Goal: Information Seeking & Learning: Learn about a topic

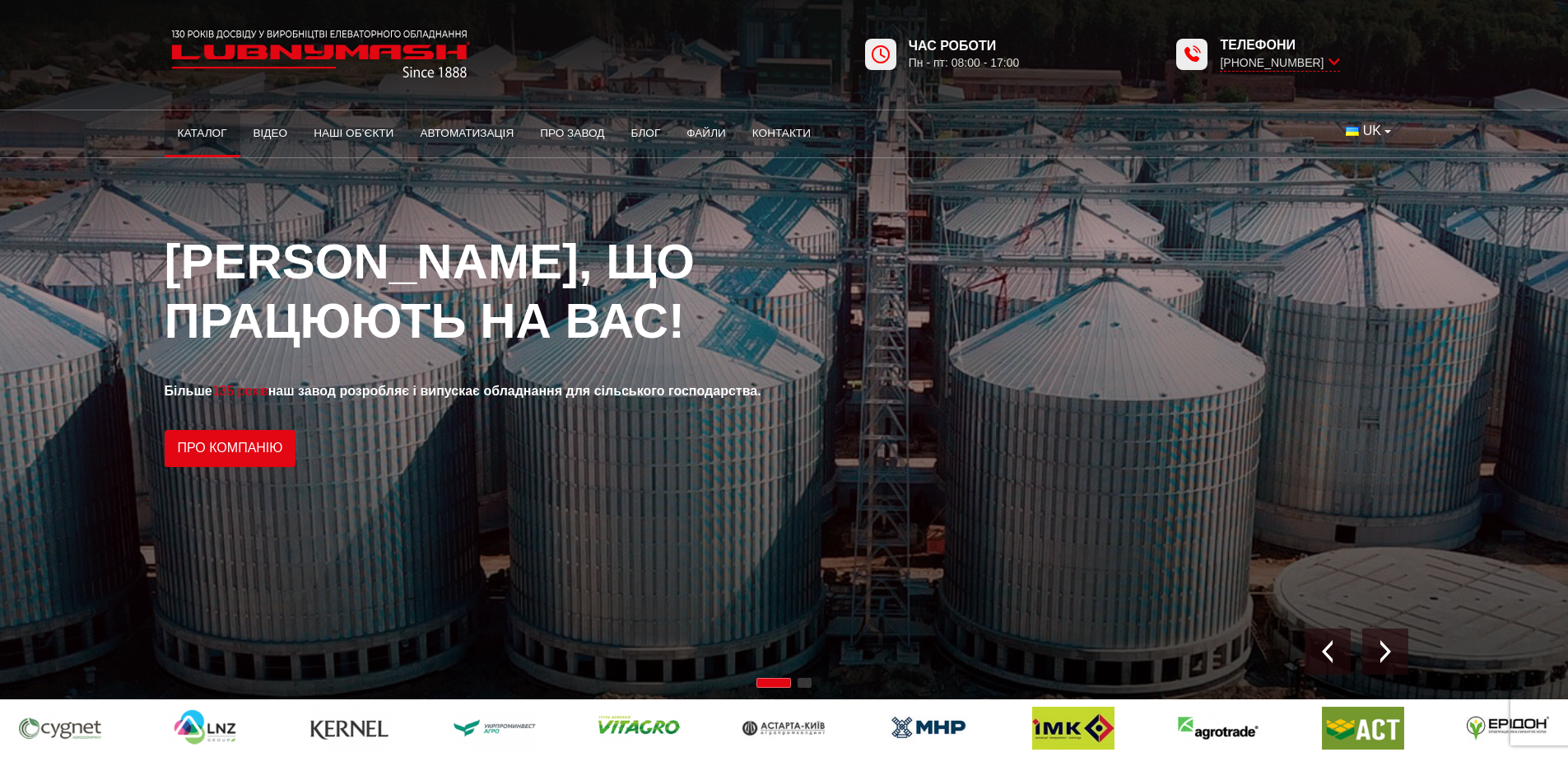
click at [219, 134] on link "Каталог" at bounding box center [202, 133] width 75 height 37
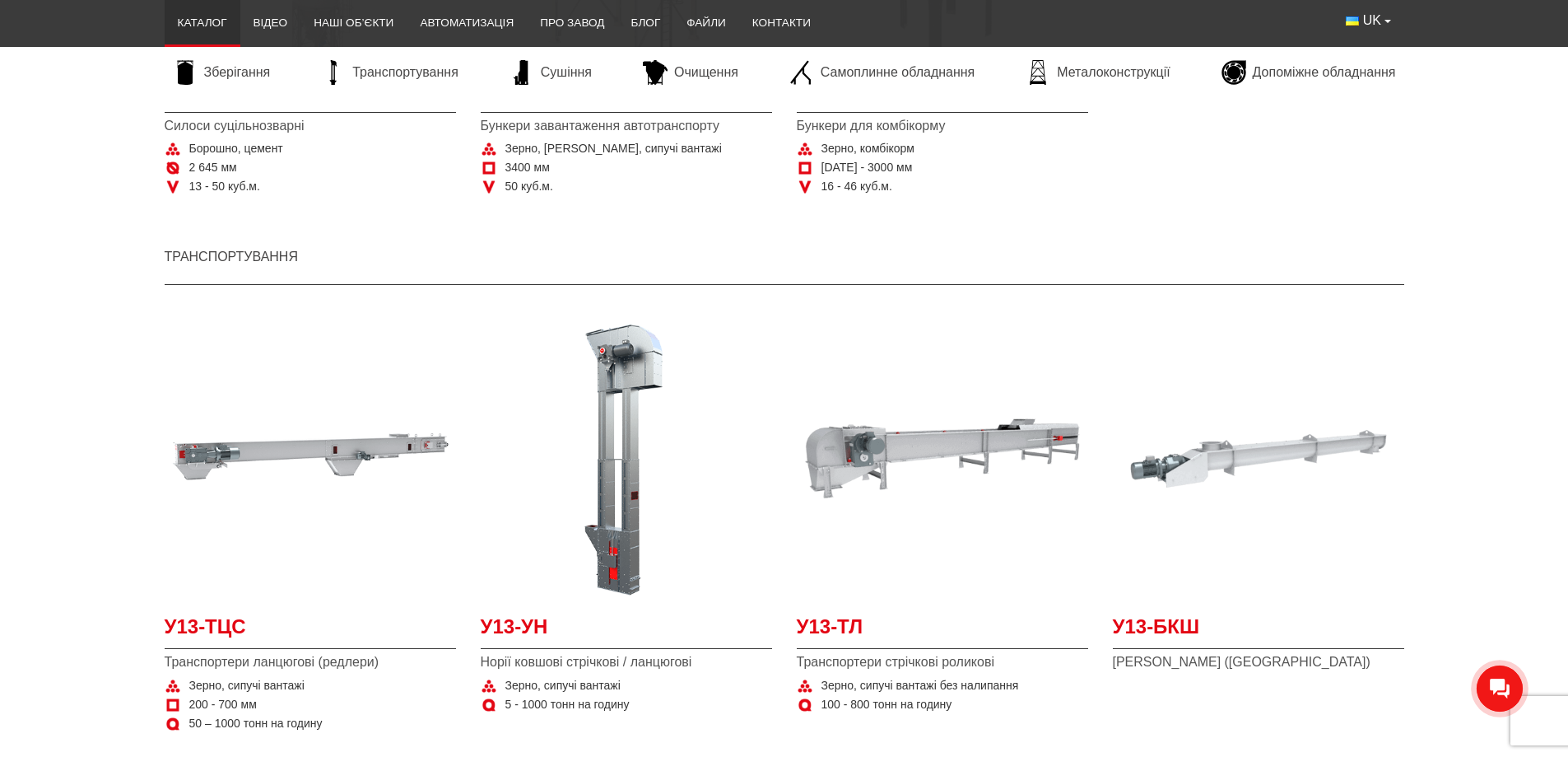
scroll to position [1318, 0]
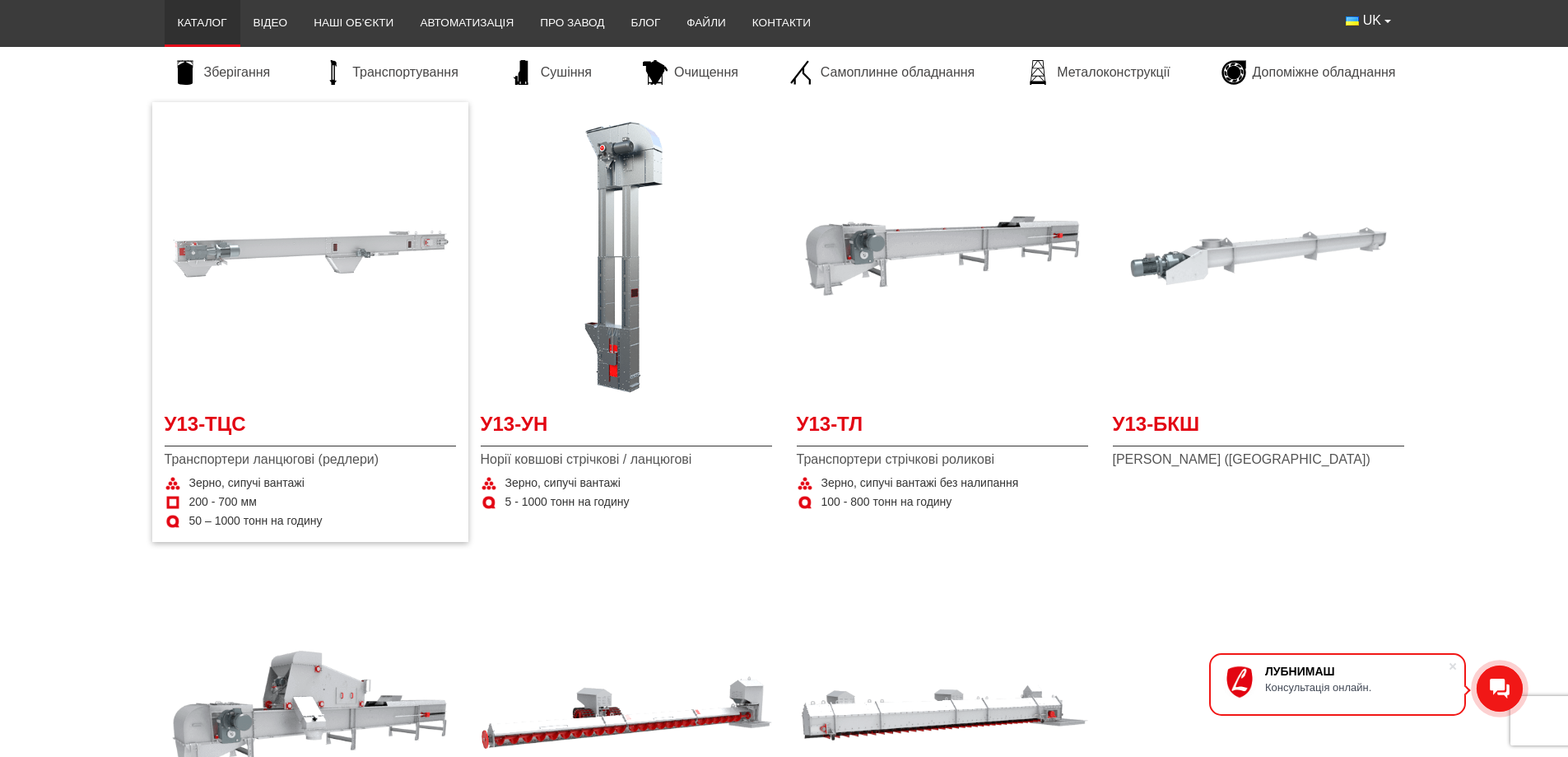
click at [248, 247] on img "Детальніше У13-ТЦС" at bounding box center [310, 256] width 292 height 292
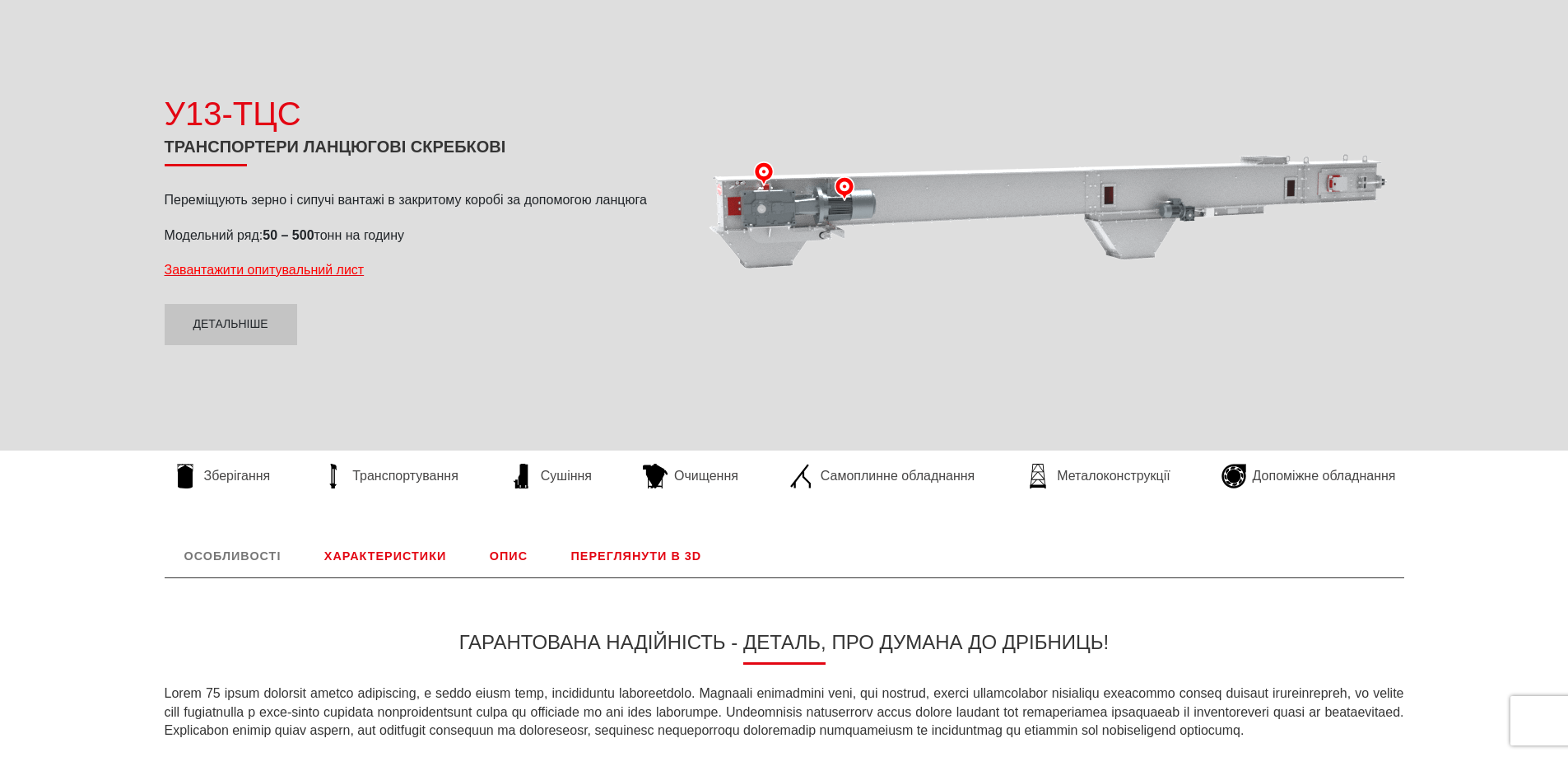
scroll to position [329, 0]
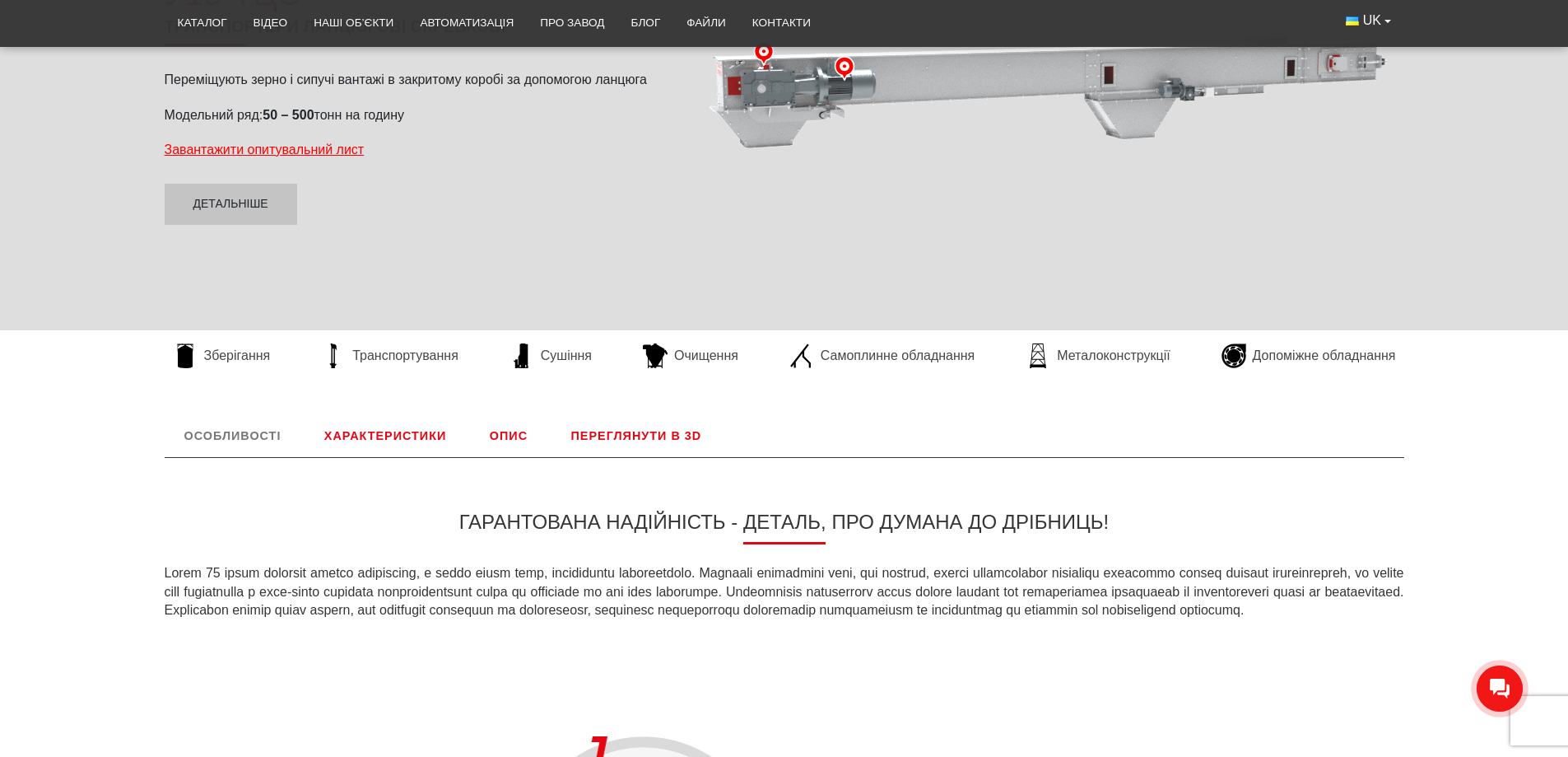
click at [363, 440] on link "Характеристики" at bounding box center [385, 436] width 162 height 43
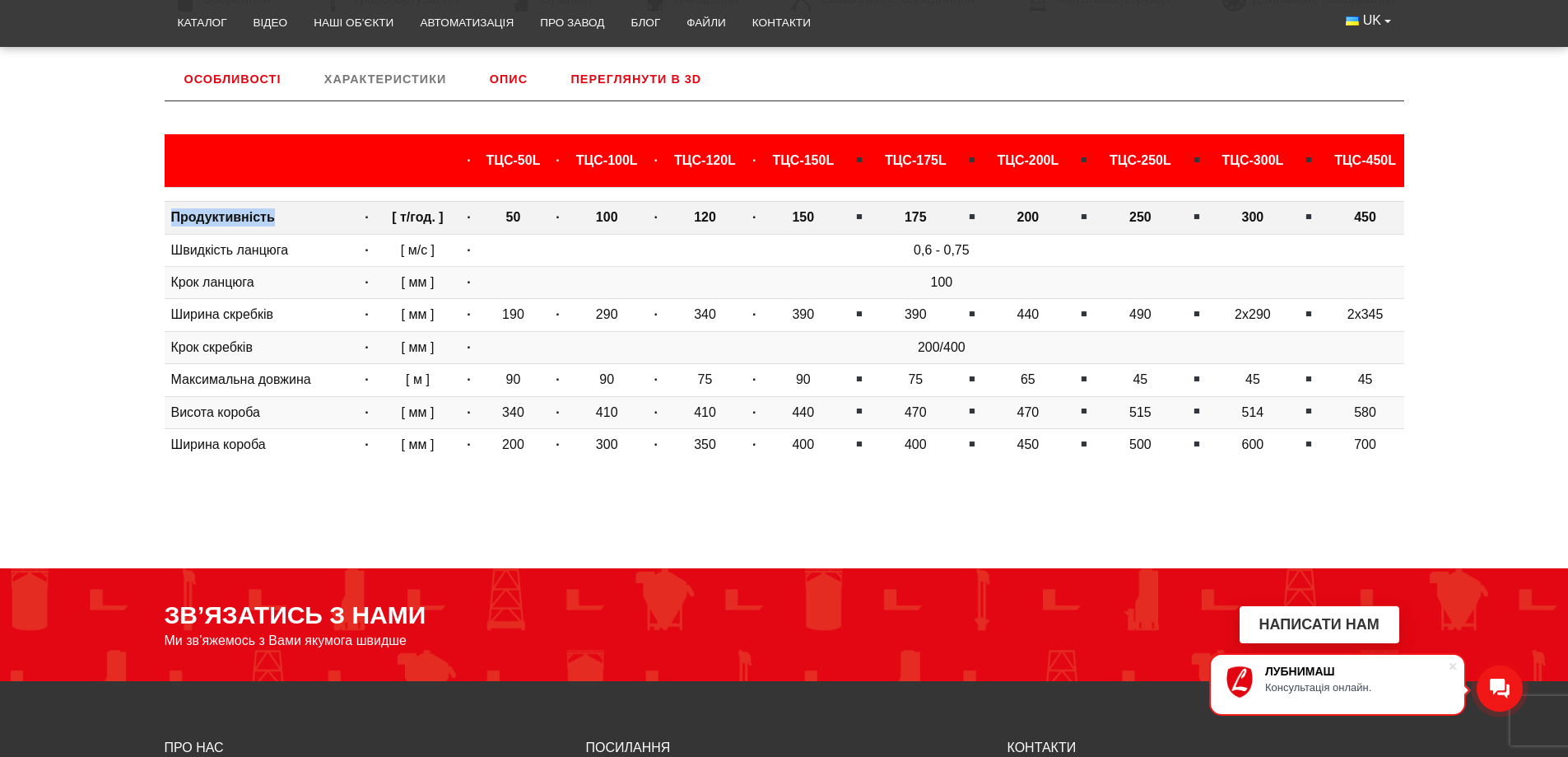
drag, startPoint x: 172, startPoint y: 217, endPoint x: 284, endPoint y: 217, distance: 112.0
click at [284, 217] on td "Продуктивність" at bounding box center [260, 217] width 191 height 32
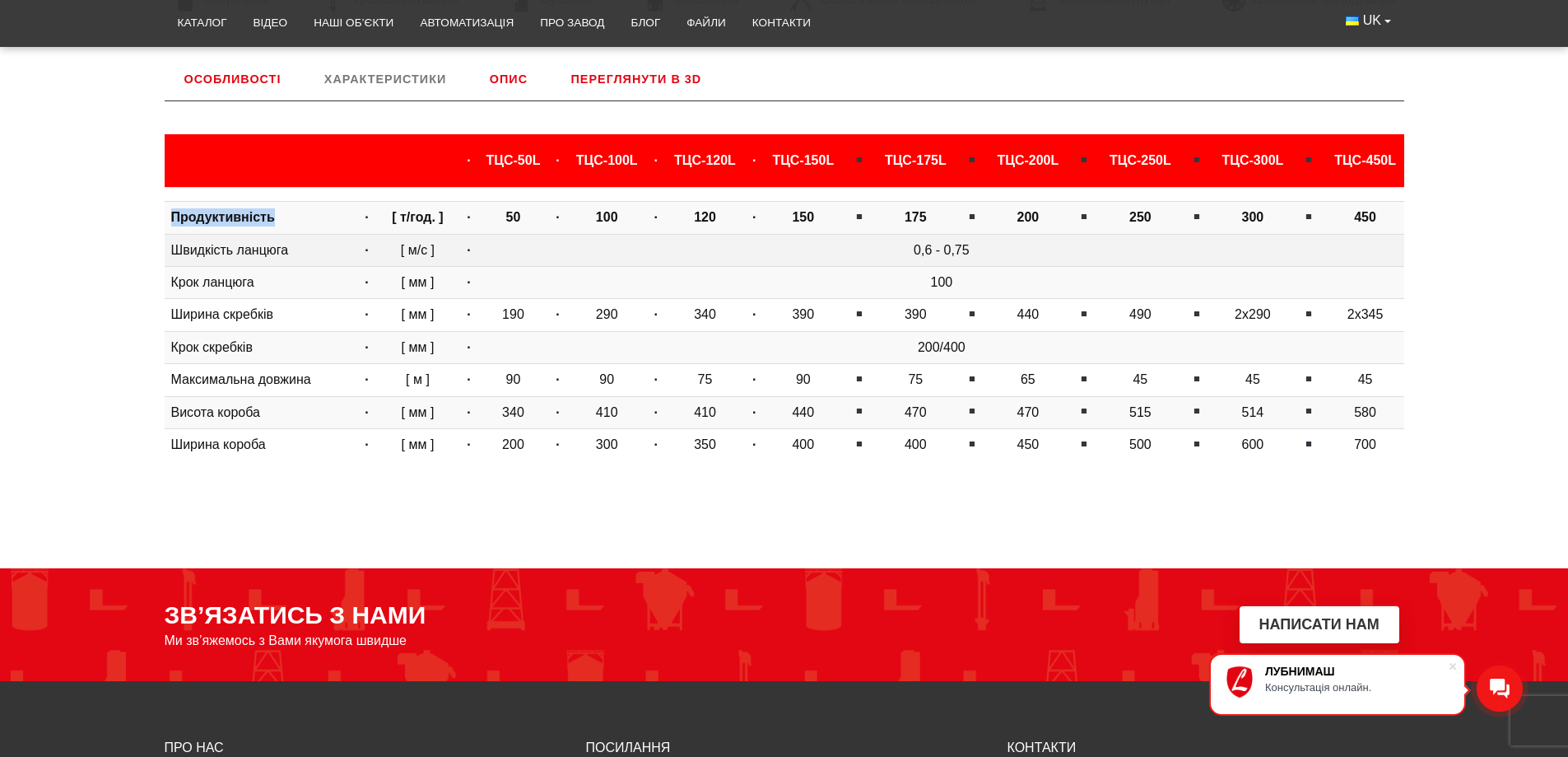
copy b "Продуктивність"
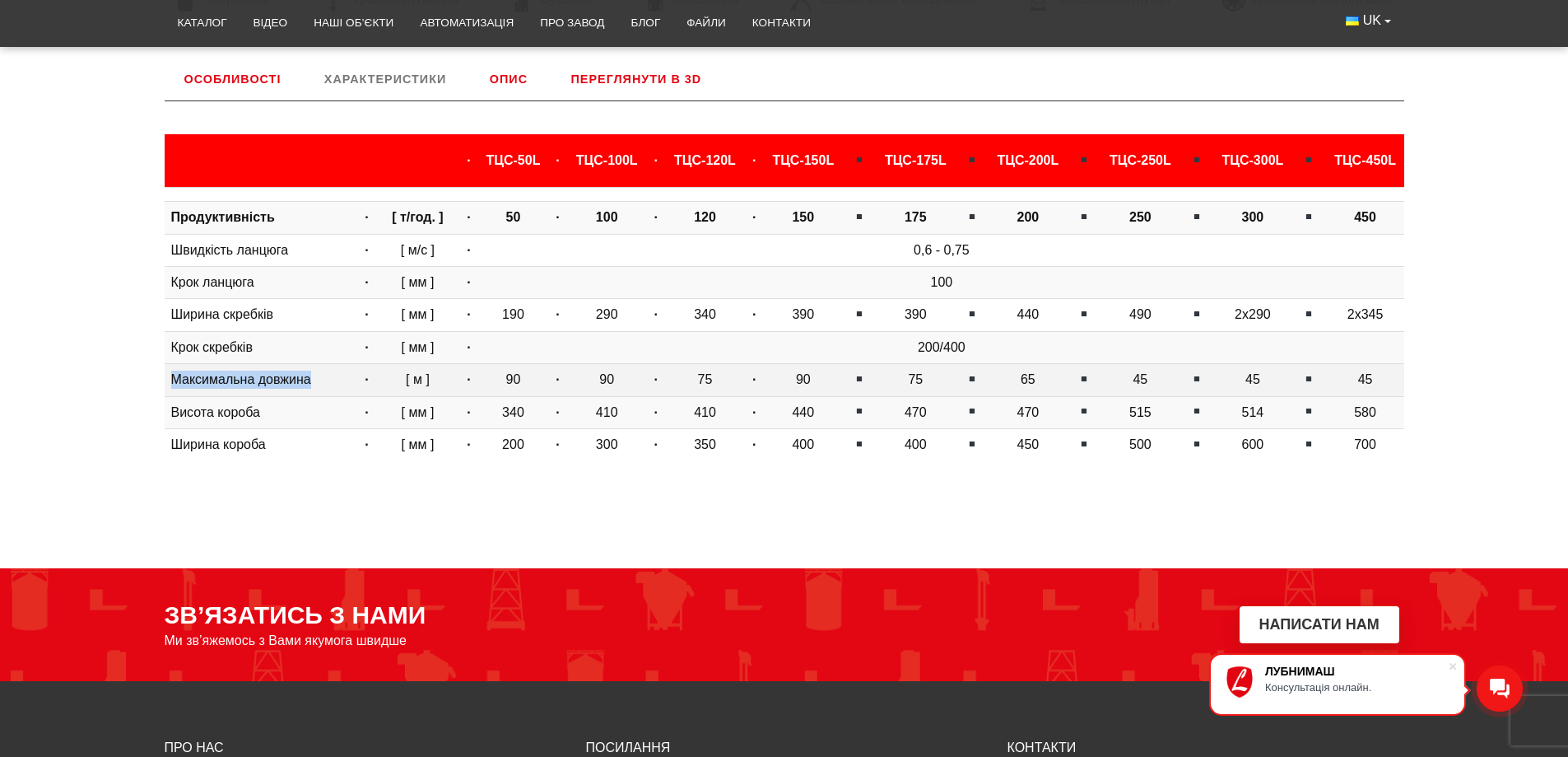
drag, startPoint x: 172, startPoint y: 383, endPoint x: 311, endPoint y: 389, distance: 139.1
click at [311, 389] on td "Максимальна довжина" at bounding box center [260, 380] width 191 height 32
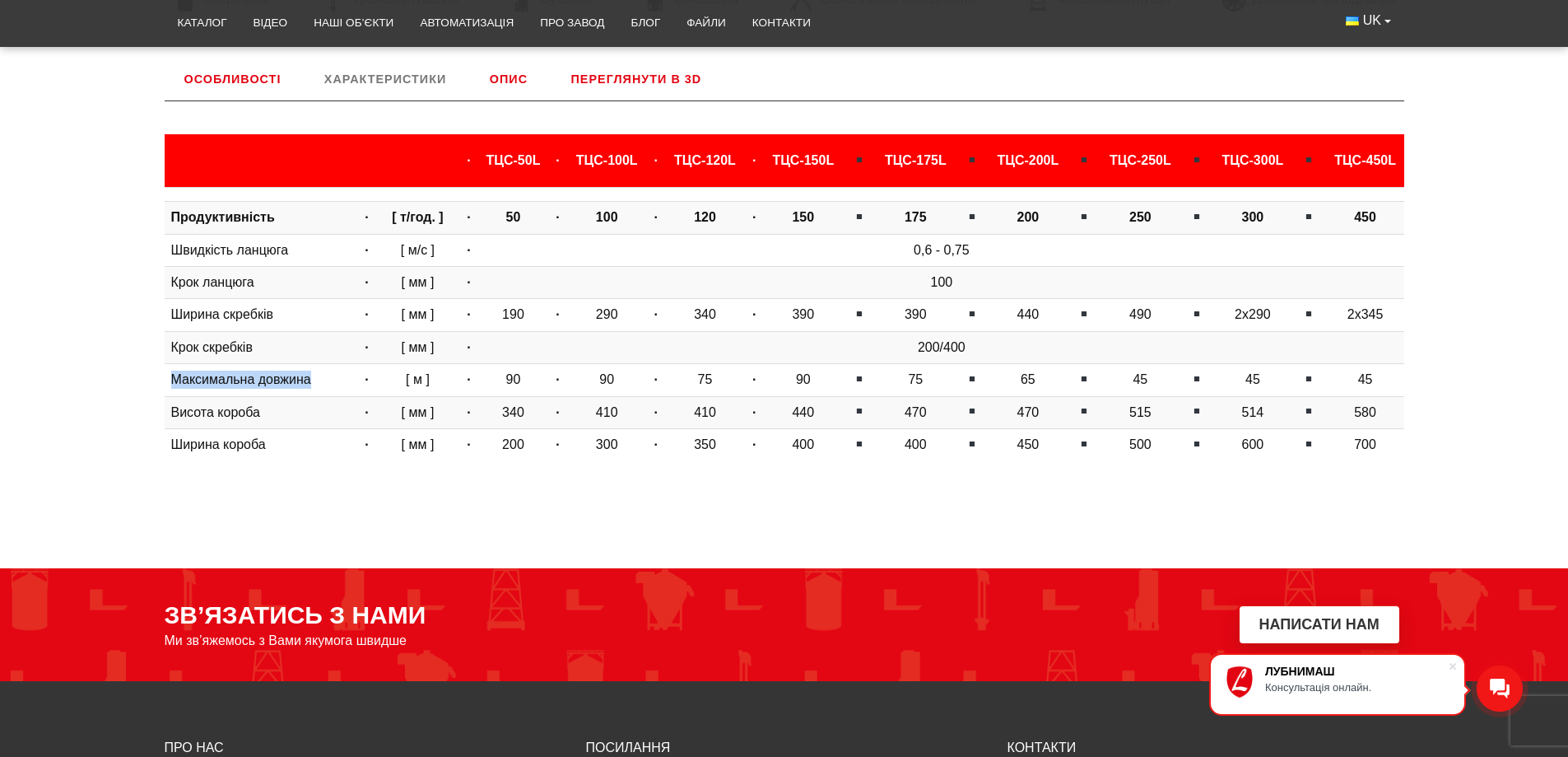
copy td "Максимальна довжина"
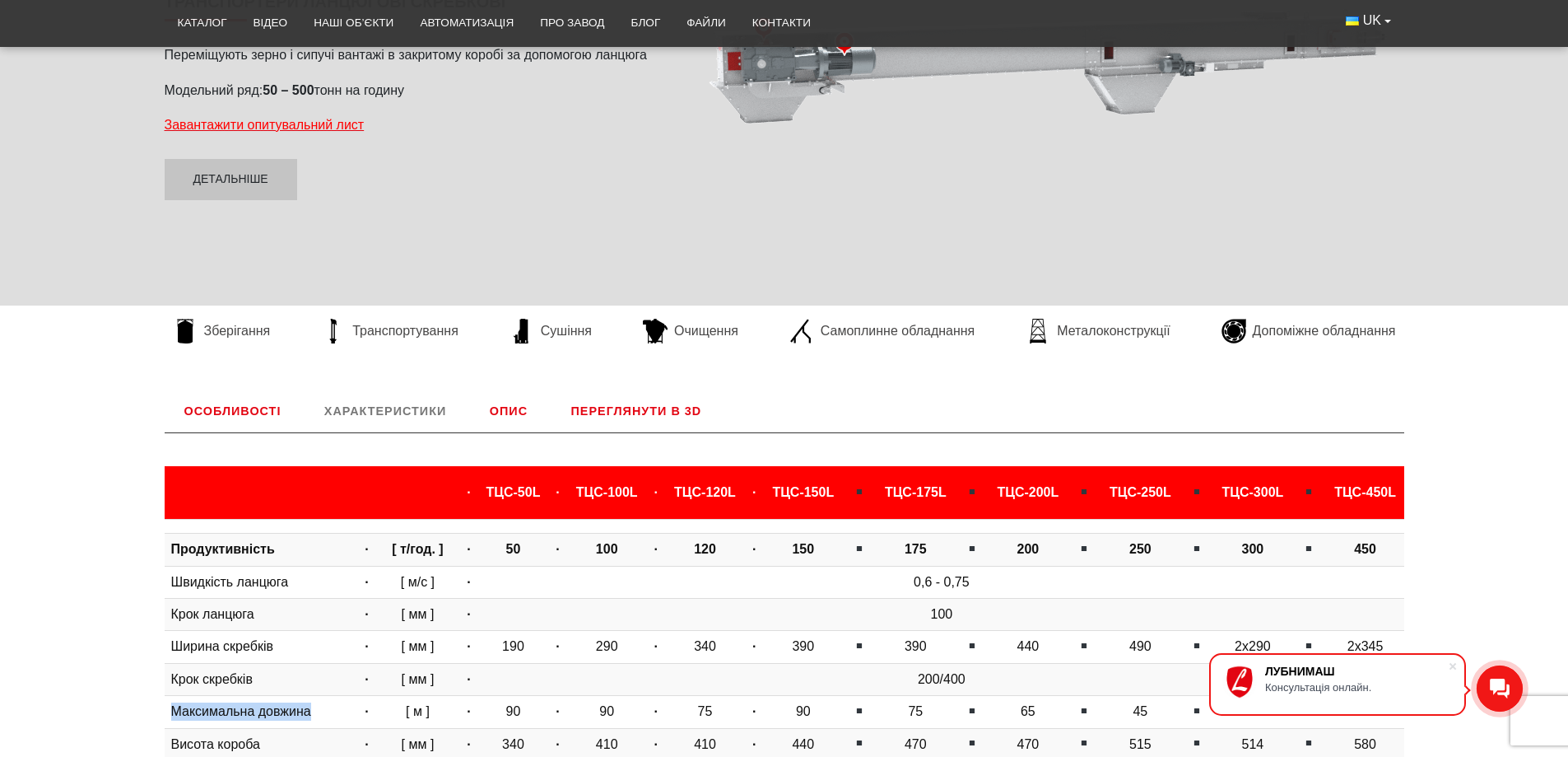
scroll to position [274, 0]
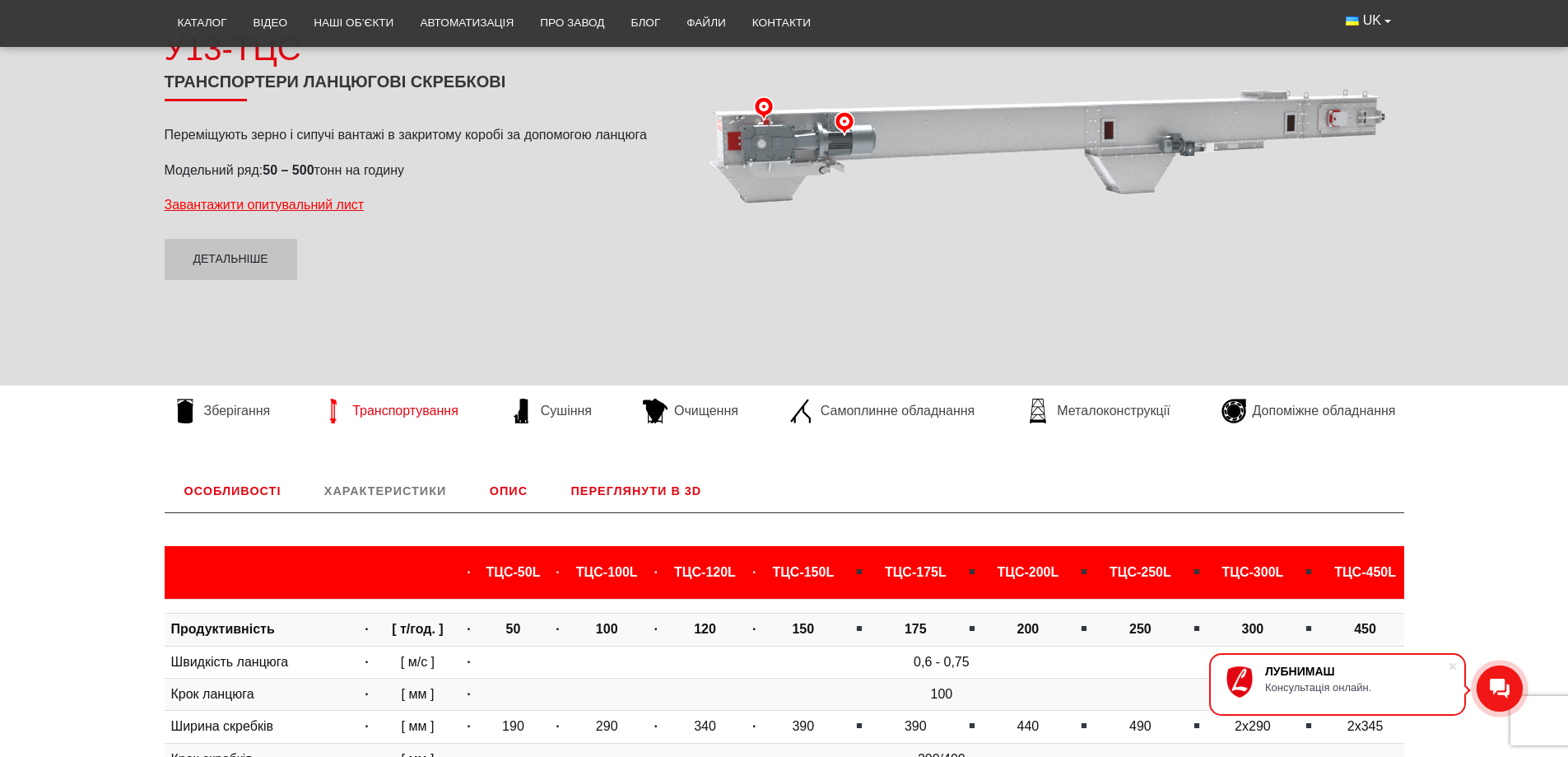
click at [423, 415] on span "Транспортування" at bounding box center [405, 411] width 106 height 18
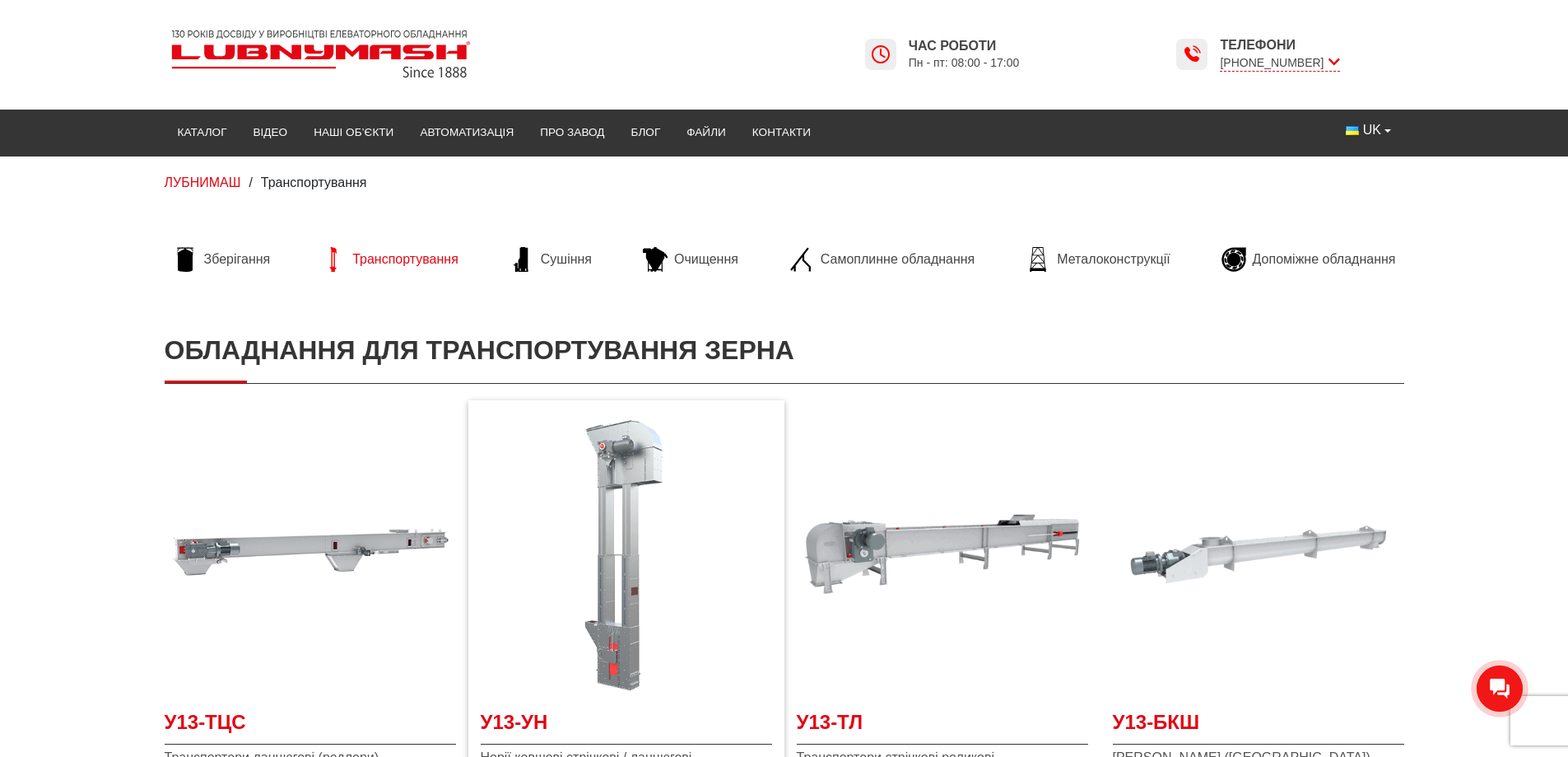
click at [611, 543] on img at bounding box center [627, 555] width 292 height 292
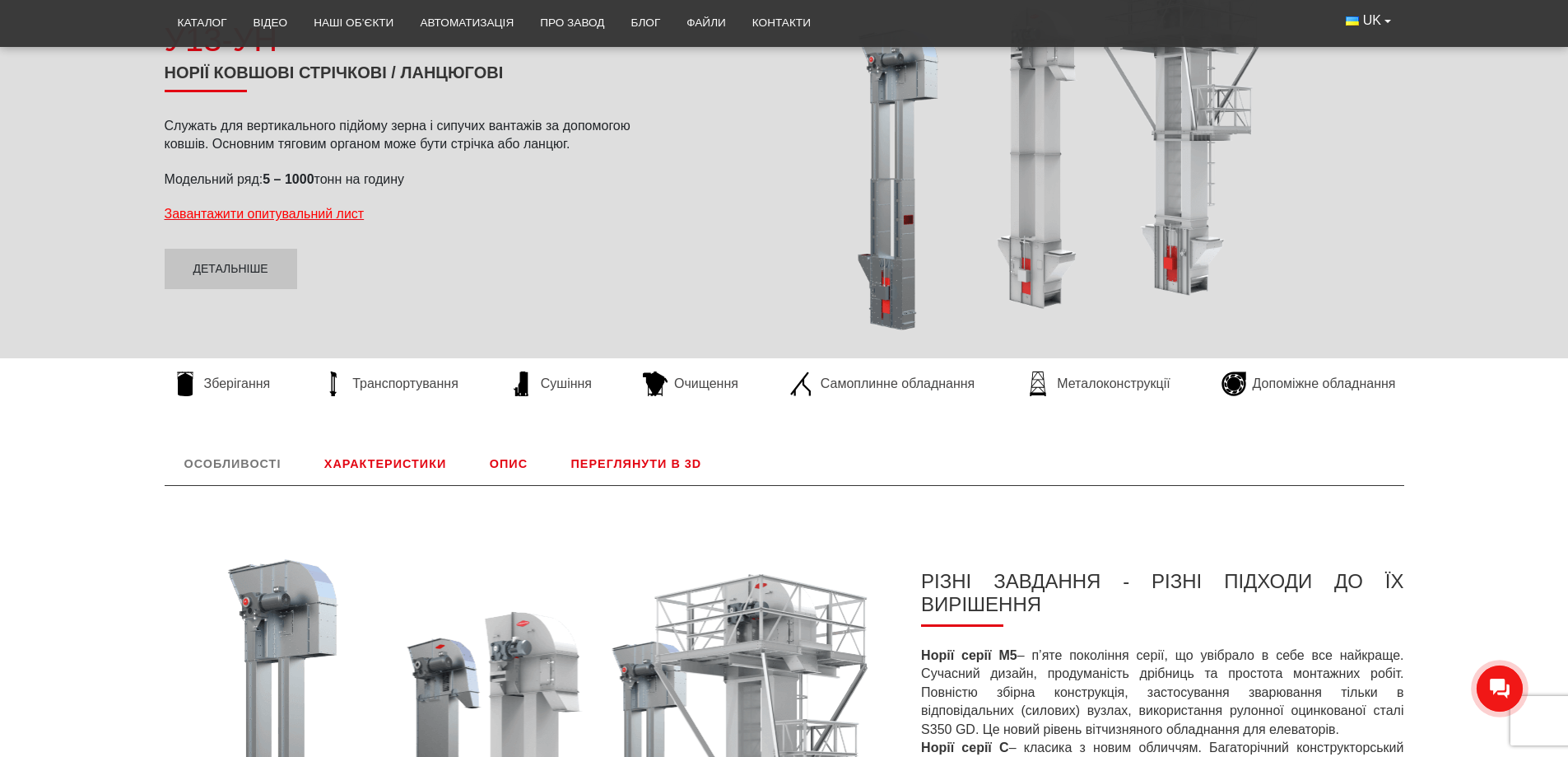
click at [390, 465] on link "Характеристики" at bounding box center [385, 463] width 162 height 43
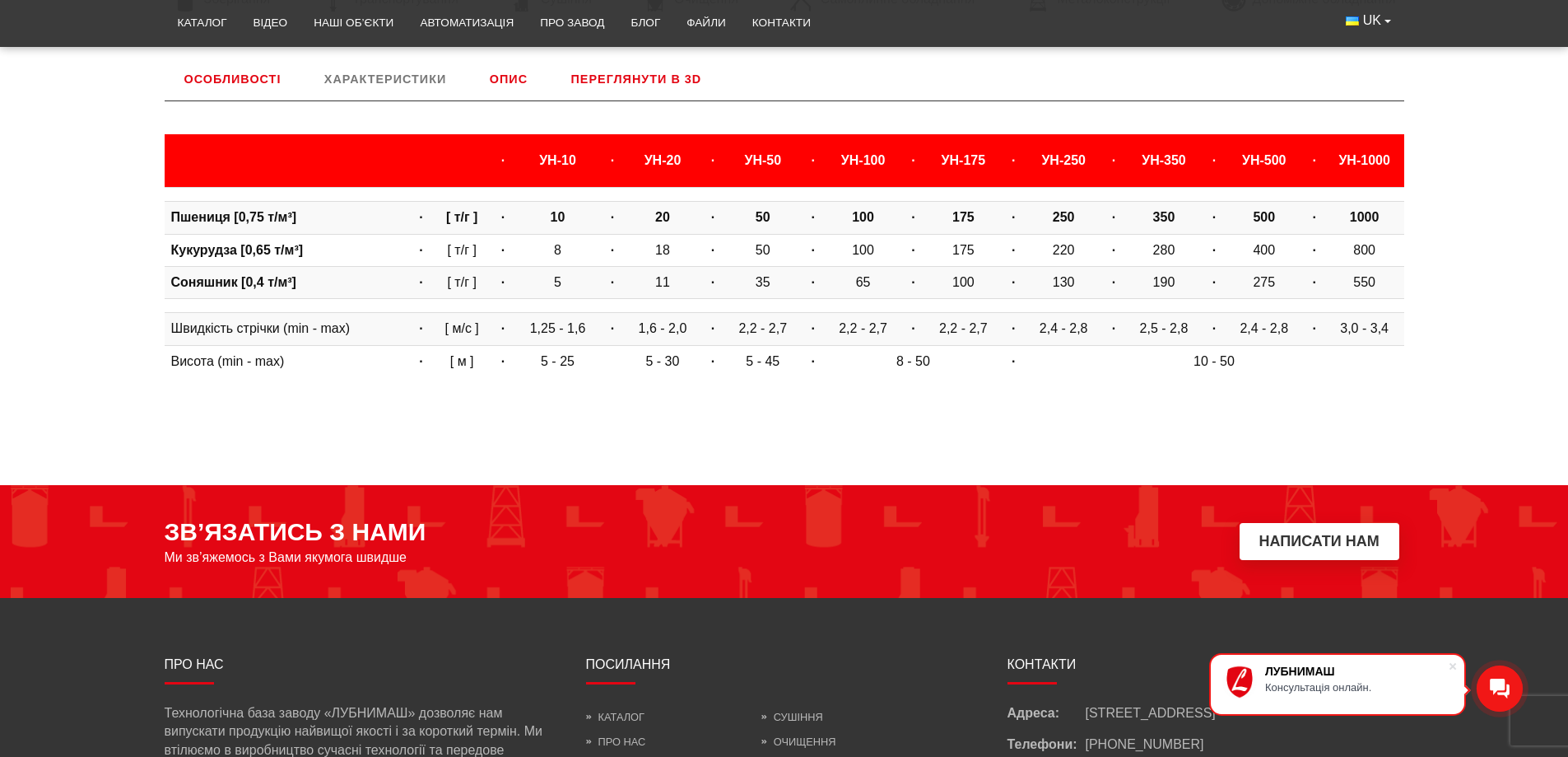
scroll to position [467, 0]
